Goal: Task Accomplishment & Management: Manage account settings

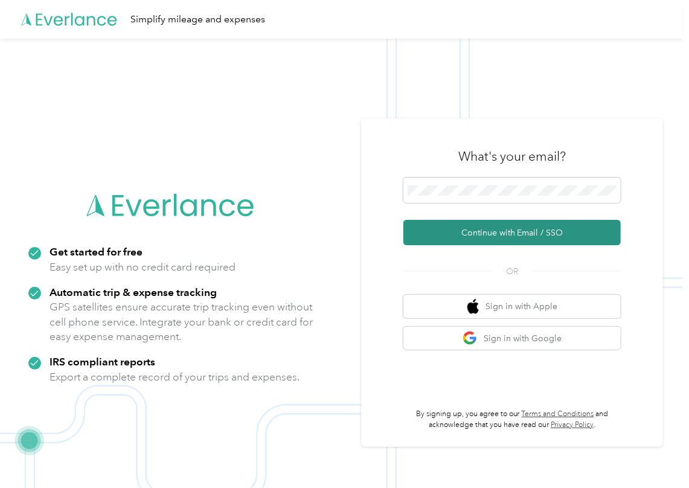
click at [442, 225] on button "Continue with Email / SSO" at bounding box center [511, 232] width 217 height 25
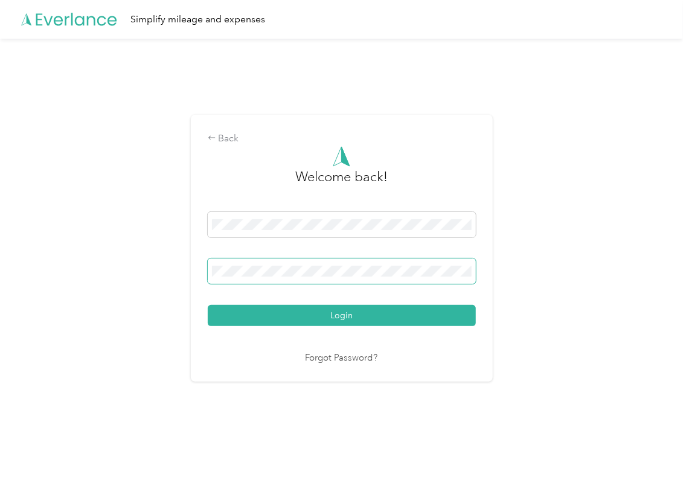
click at [307, 265] on span at bounding box center [342, 270] width 268 height 25
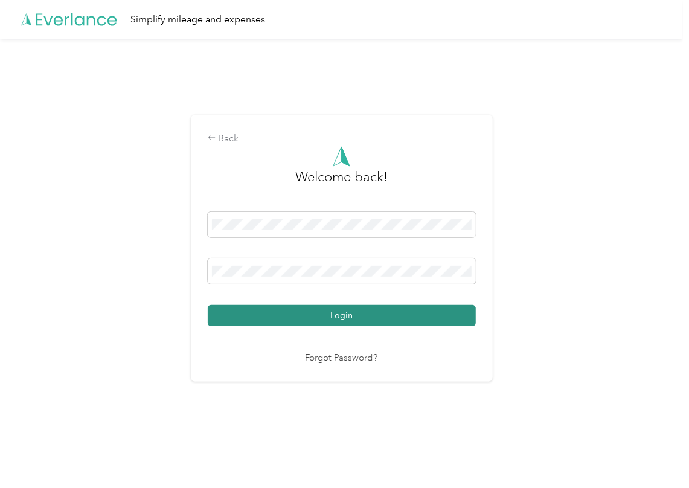
click at [245, 314] on button "Login" at bounding box center [342, 315] width 268 height 21
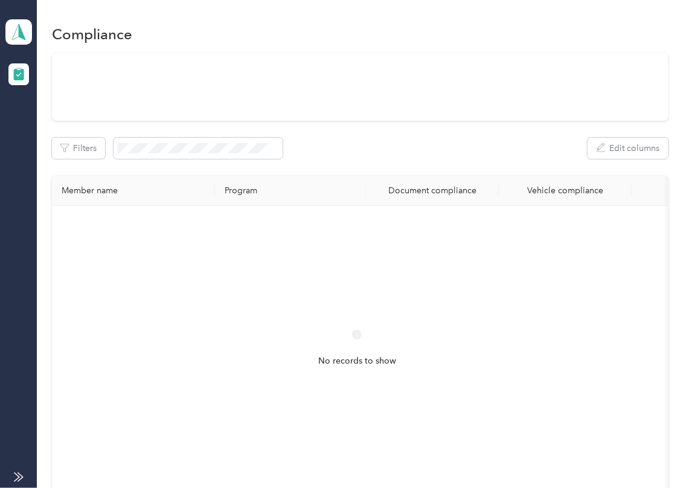
drag, startPoint x: 438, startPoint y: 167, endPoint x: 403, endPoint y: 169, distance: 35.1
click at [438, 167] on div "Filters Edit columns Member name Program Document compliance Vehicle compliance…" at bounding box center [360, 283] width 617 height 460
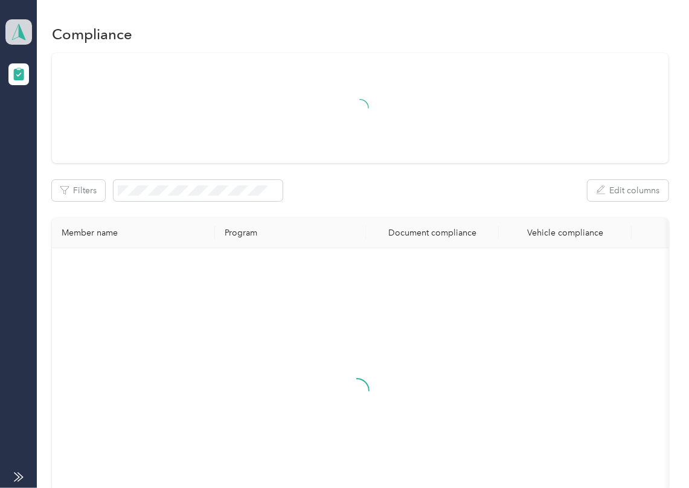
click at [19, 30] on polygon at bounding box center [22, 32] width 7 height 16
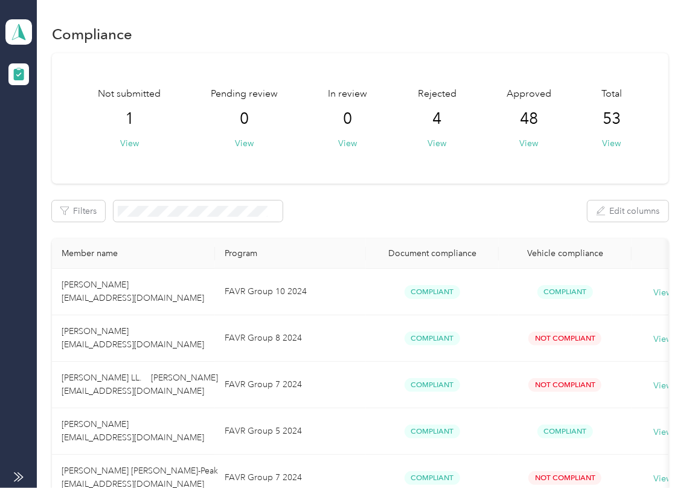
click at [337, 160] on div "Not submitted 1 View Pending review 0 View In review 0 View Rejected 4 View App…" at bounding box center [360, 118] width 617 height 130
click at [15, 25] on icon at bounding box center [19, 32] width 18 height 17
click at [60, 126] on div "Log out" at bounding box center [39, 126] width 47 height 13
